Goal: Transaction & Acquisition: Purchase product/service

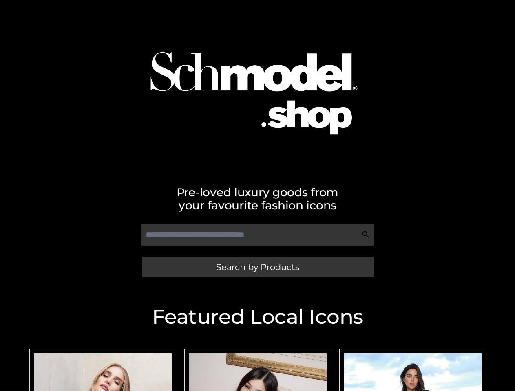
click at [257, 196] on h2 "Pre-loved luxury goods from your favourite fashion icons" at bounding box center [257, 199] width 465 height 26
click at [257, 144] on img at bounding box center [258, 86] width 256 height 164
click at [258, 144] on img at bounding box center [258, 86] width 256 height 164
click at [258, 86] on img at bounding box center [258, 86] width 256 height 164
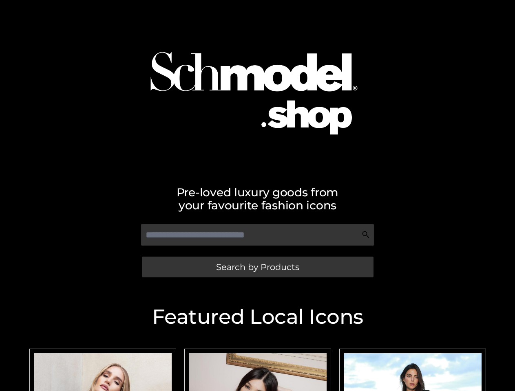
click at [258, 86] on img at bounding box center [258, 86] width 256 height 164
click at [258, 194] on h2 "Pre-loved luxury goods from your favourite fashion icons" at bounding box center [257, 199] width 465 height 26
click at [258, 199] on h2 "Pre-loved luxury goods from your favourite fashion icons" at bounding box center [257, 199] width 465 height 26
click at [258, 252] on div "Search by Products" at bounding box center [257, 252] width 465 height 64
click at [257, 235] on input "text" at bounding box center [257, 235] width 233 height 22
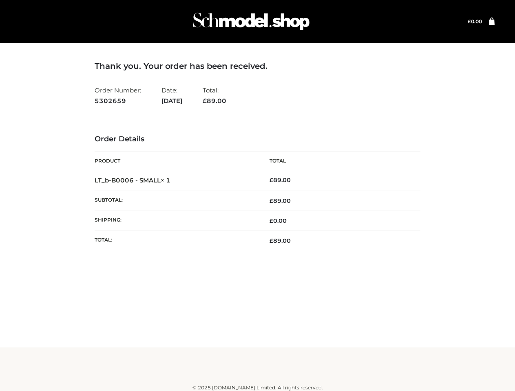
click at [257, 196] on td "£ 89.00" at bounding box center [338, 201] width 163 height 20
click at [251, 21] on img at bounding box center [251, 21] width 122 height 32
click at [488, 22] on link at bounding box center [488, 22] width 13 height 8
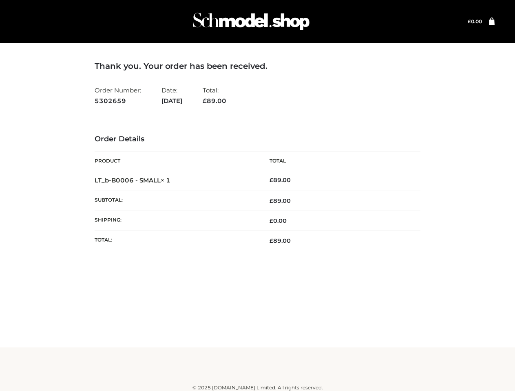
click at [492, 22] on icon at bounding box center [492, 21] width 6 height 8
click at [257, 174] on td "£ 89.00" at bounding box center [338, 180] width 163 height 21
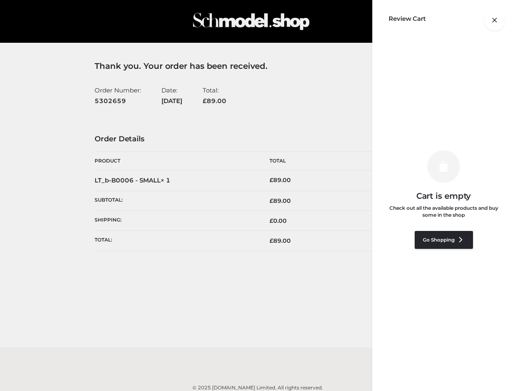
click at [257, 164] on div "Skip to content Login" at bounding box center [257, 198] width 515 height 396
click at [495, 22] on div at bounding box center [495, 22] width 0 height 0
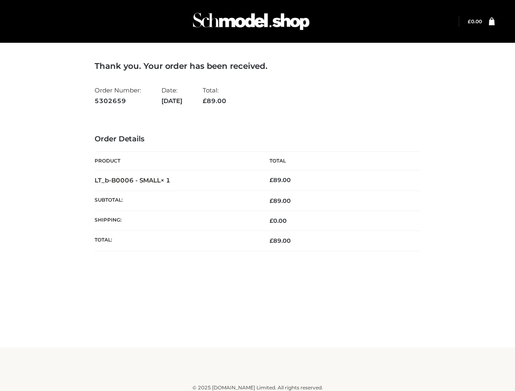
click at [495, 22] on div at bounding box center [495, 22] width 0 height 0
